Goal: Connect with others: Participate in discussion

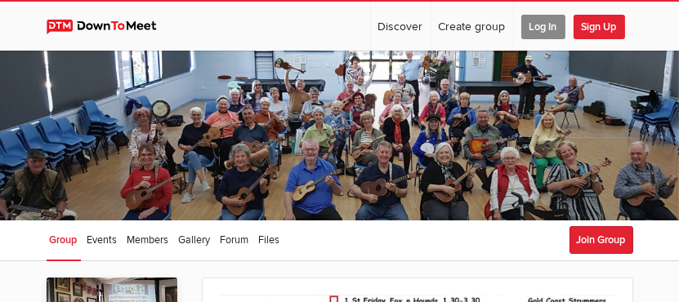
click at [211, 87] on div at bounding box center [339, 136] width 679 height 170
drag, startPoint x: 508, startPoint y: 77, endPoint x: 490, endPoint y: 82, distance: 19.4
click at [503, 78] on div at bounding box center [339, 136] width 679 height 170
click at [251, 123] on div at bounding box center [339, 136] width 679 height 170
drag, startPoint x: 193, startPoint y: 103, endPoint x: 165, endPoint y: 128, distance: 37.1
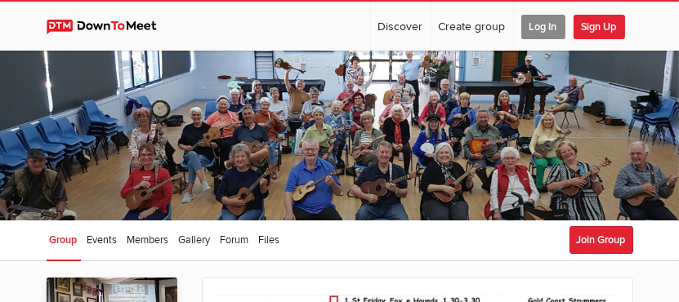
click at [167, 126] on div at bounding box center [339, 136] width 679 height 170
drag, startPoint x: 356, startPoint y: 98, endPoint x: 359, endPoint y: 107, distance: 9.6
click at [359, 107] on div at bounding box center [339, 136] width 679 height 170
click at [548, 21] on span "Log In" at bounding box center [543, 27] width 44 height 25
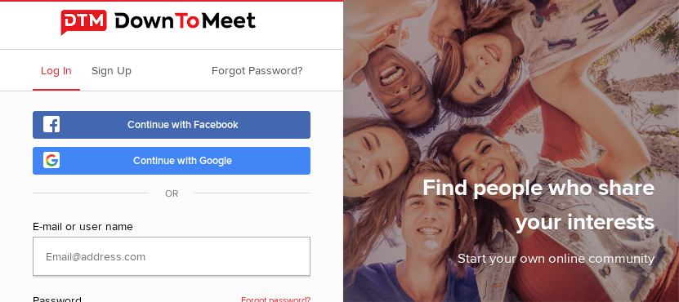
type input "[EMAIL_ADDRESS][DOMAIN_NAME]"
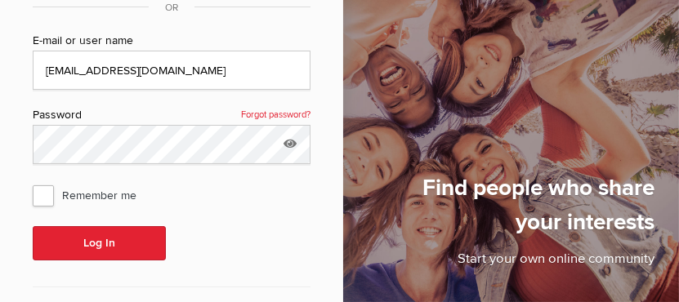
scroll to position [217, 0]
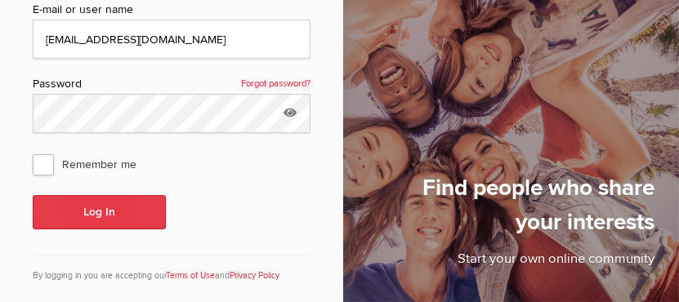
click at [121, 208] on button "Log In" at bounding box center [99, 212] width 133 height 34
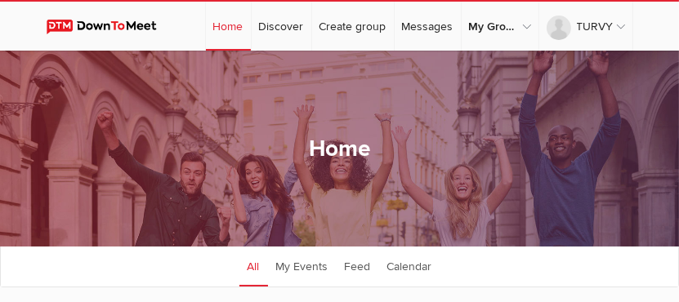
click at [266, 177] on sp-group-dashboard "Home All categories Within 10 miles Within 25 miles Within 50 miles Within 100 …" at bounding box center [339, 281] width 679 height 461
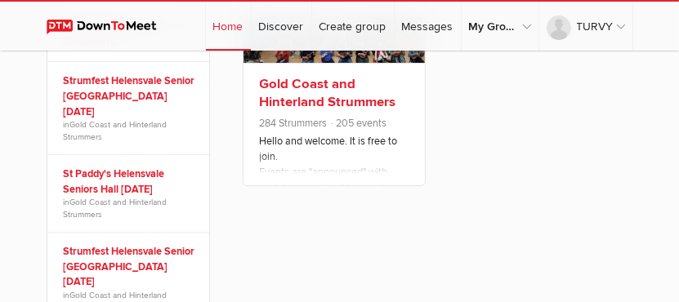
scroll to position [327, 0]
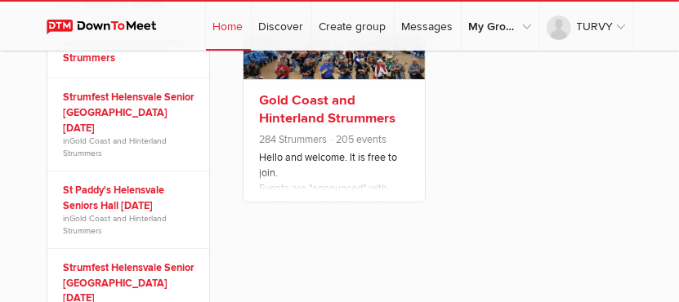
click at [304, 108] on h3 "Gold Coast and Hinterland Strummers" at bounding box center [334, 110] width 149 height 36
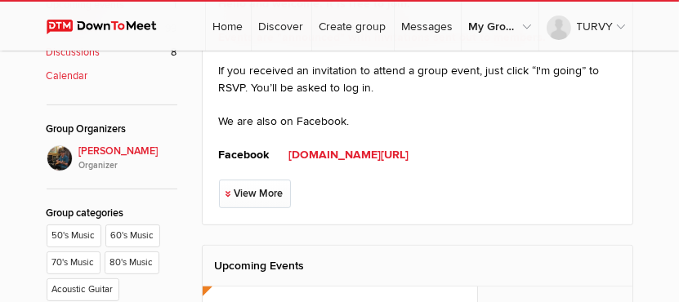
scroll to position [602, 0]
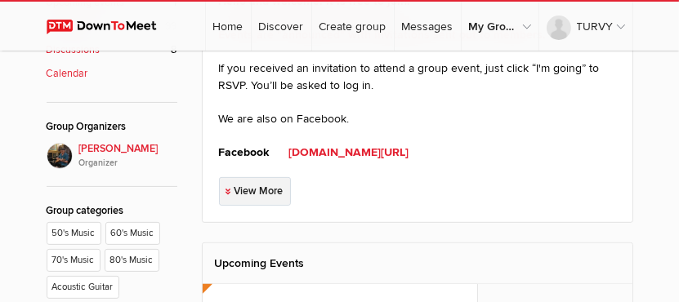
click at [248, 186] on link "View More" at bounding box center [255, 191] width 72 height 29
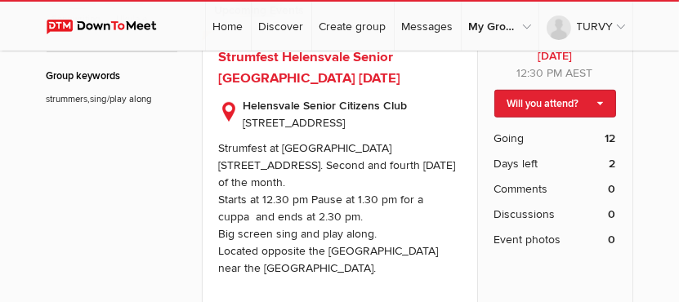
scroll to position [1093, 0]
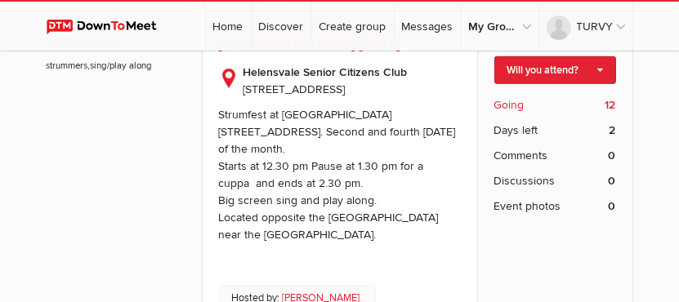
click at [513, 96] on span "Going" at bounding box center [509, 104] width 30 height 17
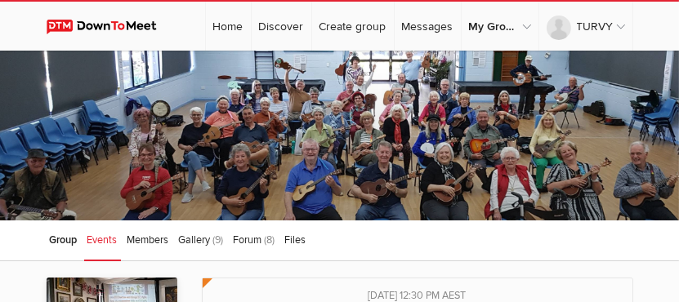
drag, startPoint x: 452, startPoint y: 140, endPoint x: 515, endPoint y: 96, distance: 76.4
click at [515, 96] on div at bounding box center [339, 136] width 679 height 170
